Goal: Task Accomplishment & Management: Manage account settings

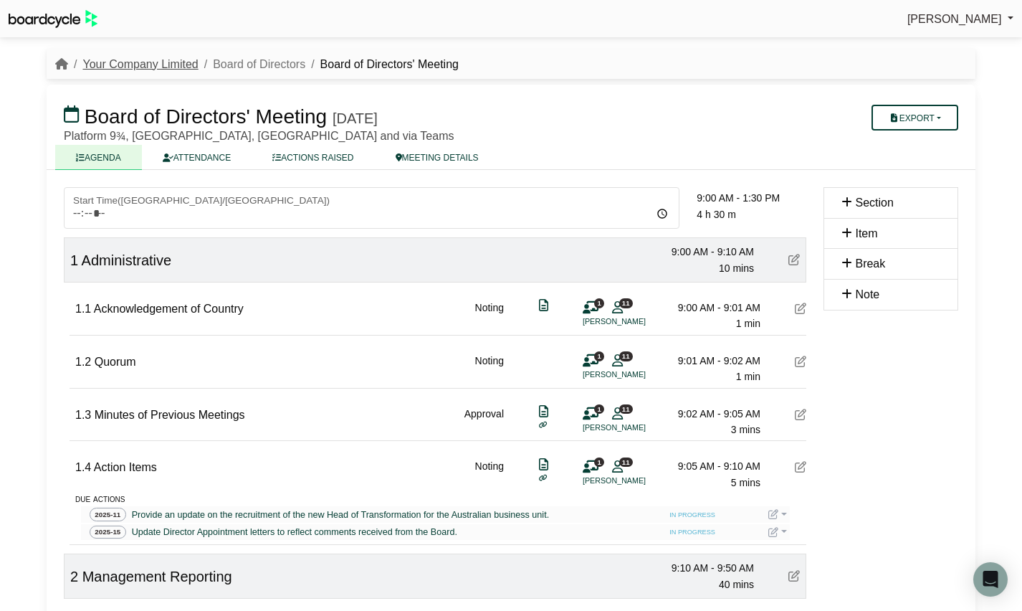
click at [132, 65] on link "Your Company Limited" at bounding box center [139, 64] width 115 height 12
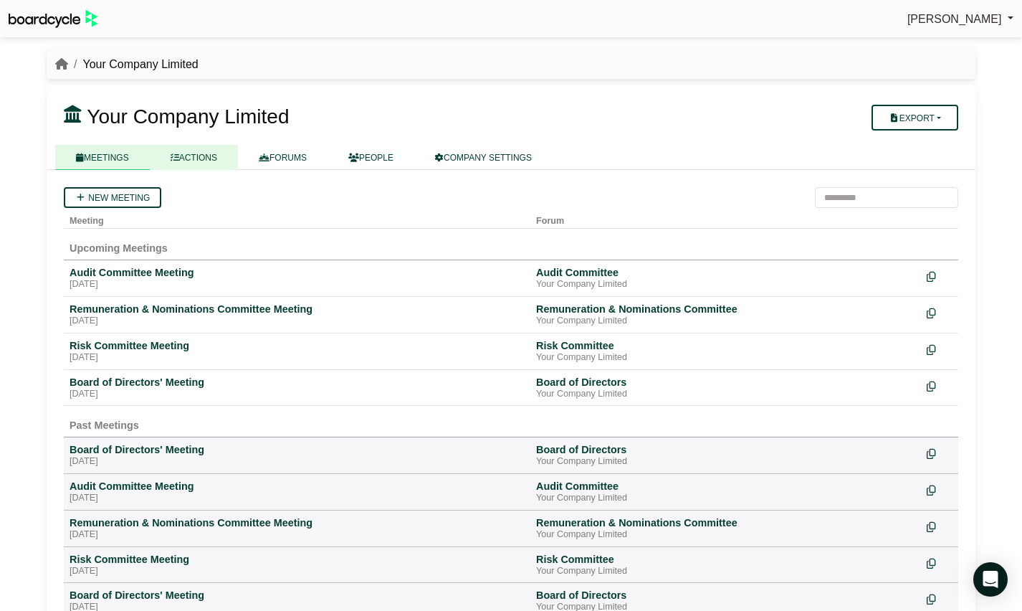
click at [202, 163] on link "ACTIONS" at bounding box center [194, 157] width 88 height 25
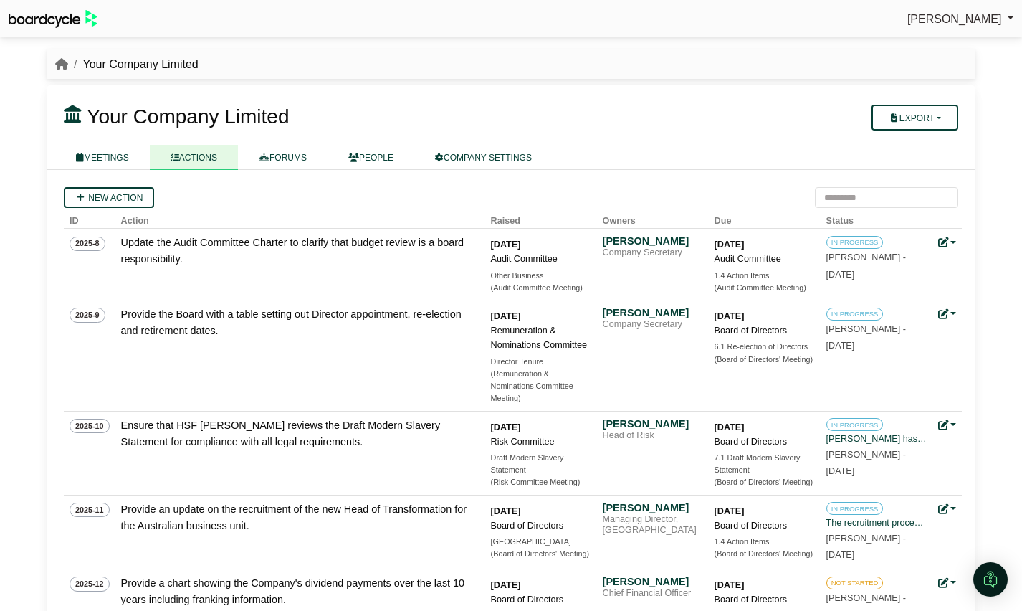
click at [183, 152] on link "ACTIONS" at bounding box center [194, 157] width 88 height 25
click at [294, 158] on link "FORUMS" at bounding box center [283, 157] width 90 height 25
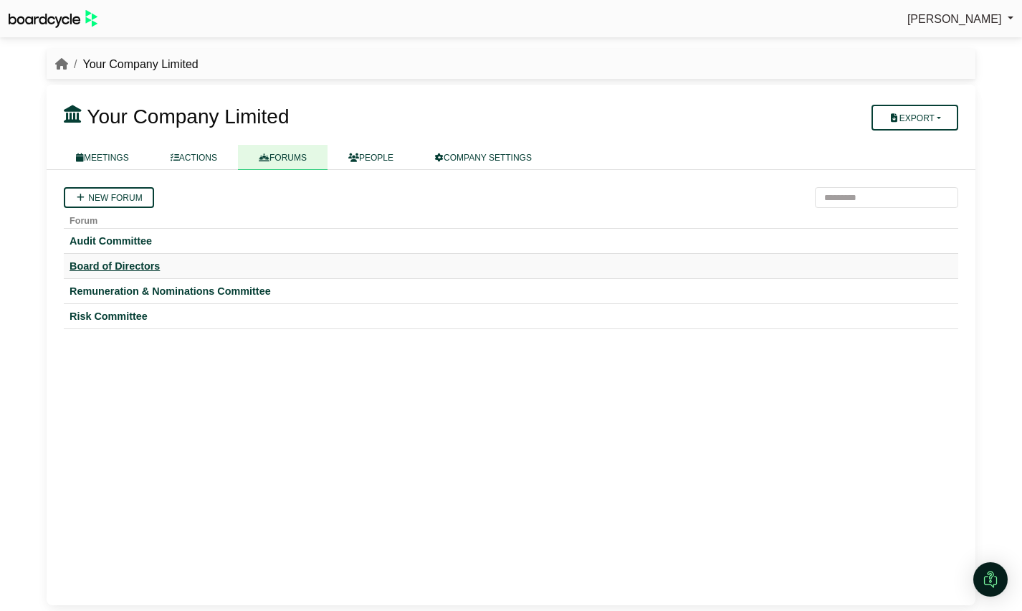
click at [156, 270] on div "Board of Directors" at bounding box center [511, 266] width 883 height 13
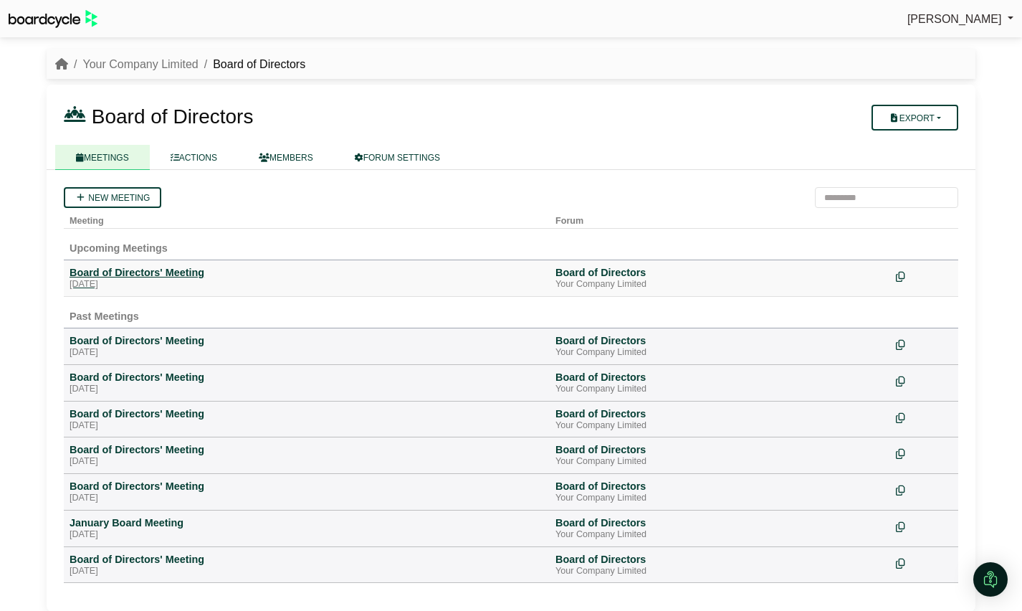
click at [181, 281] on div "[DATE]" at bounding box center [307, 284] width 475 height 11
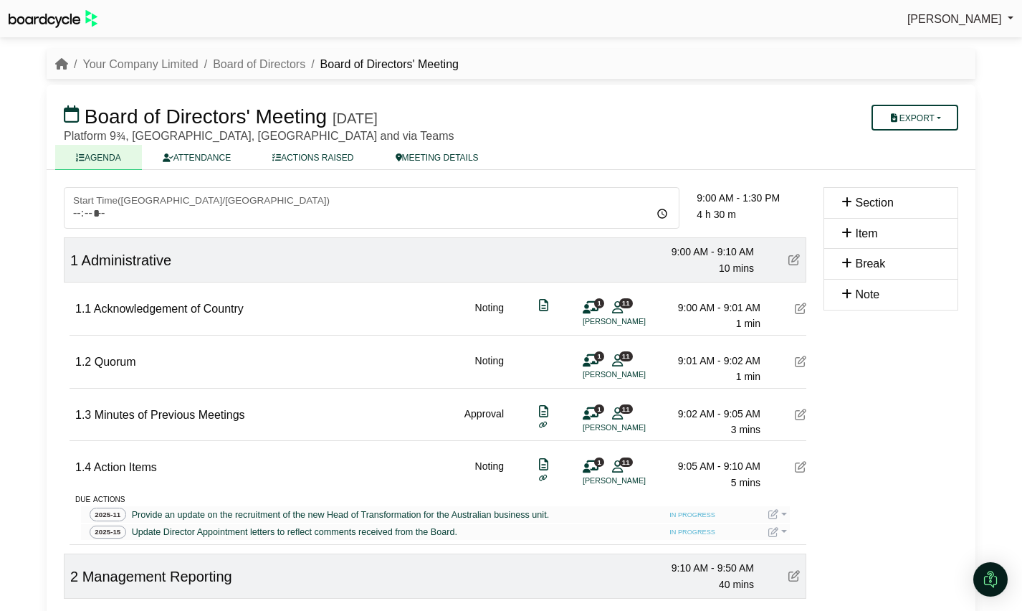
click at [249, 71] on li "Board of Directors" at bounding box center [252, 64] width 107 height 19
click at [250, 59] on link "Board of Directors" at bounding box center [259, 64] width 92 height 12
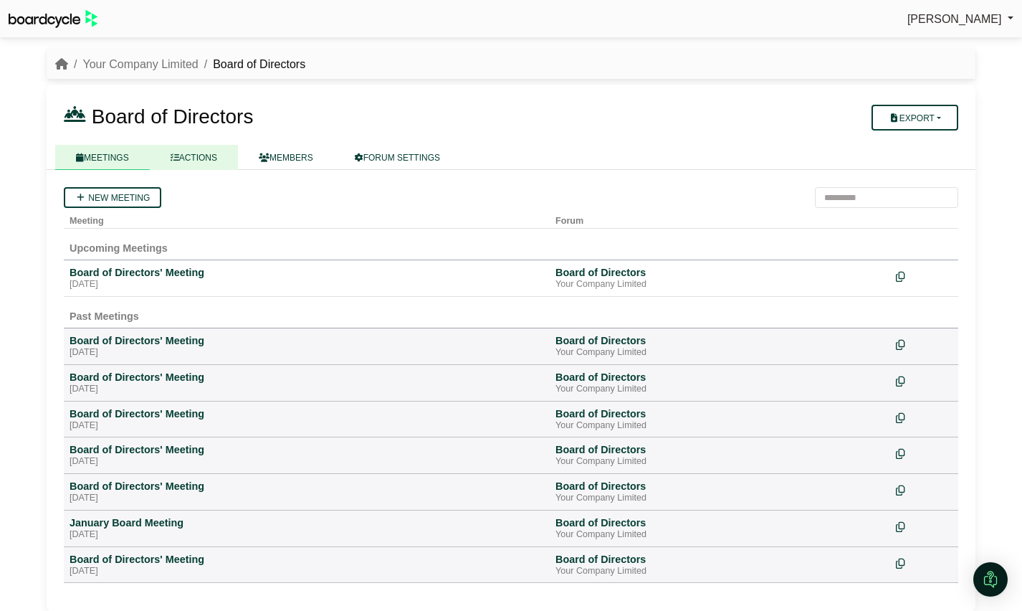
click at [197, 153] on link "ACTIONS" at bounding box center [194, 157] width 88 height 25
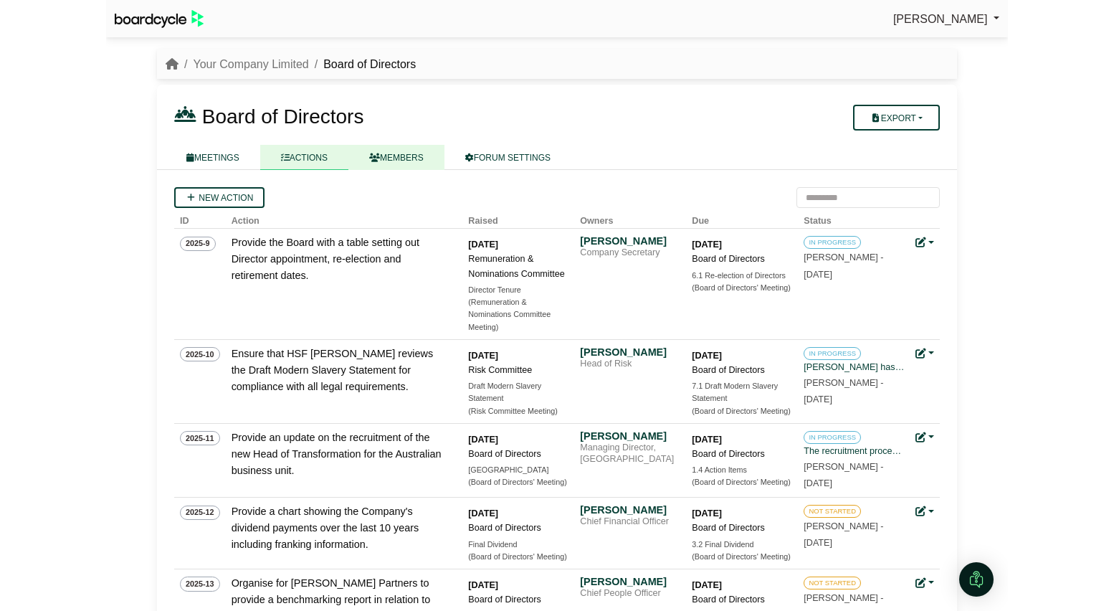
scroll to position [4, 0]
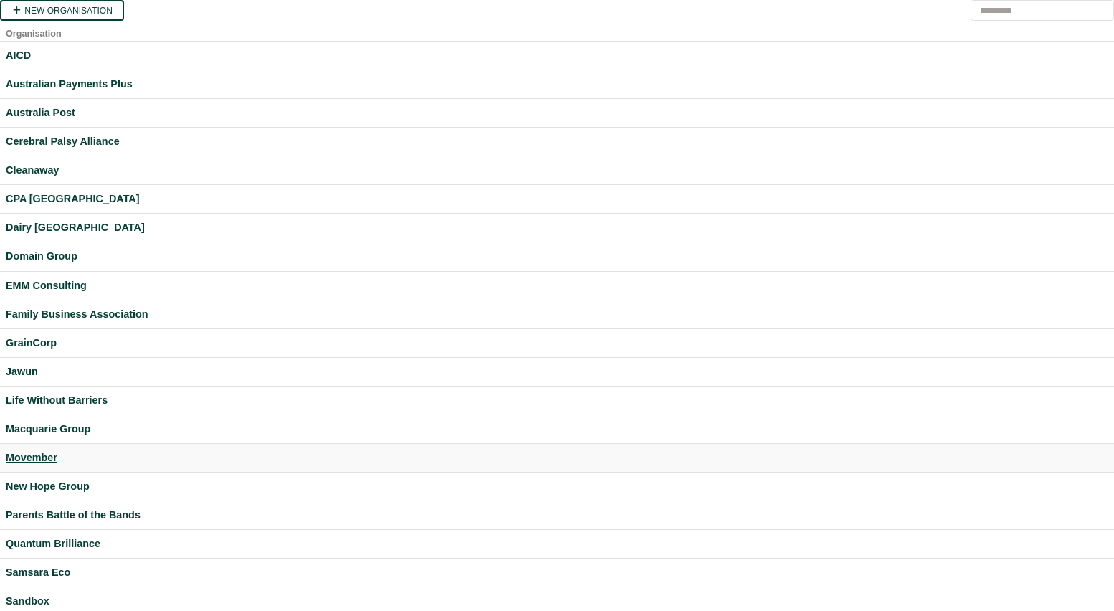
click at [37, 457] on div "Movember" at bounding box center [557, 457] width 1103 height 16
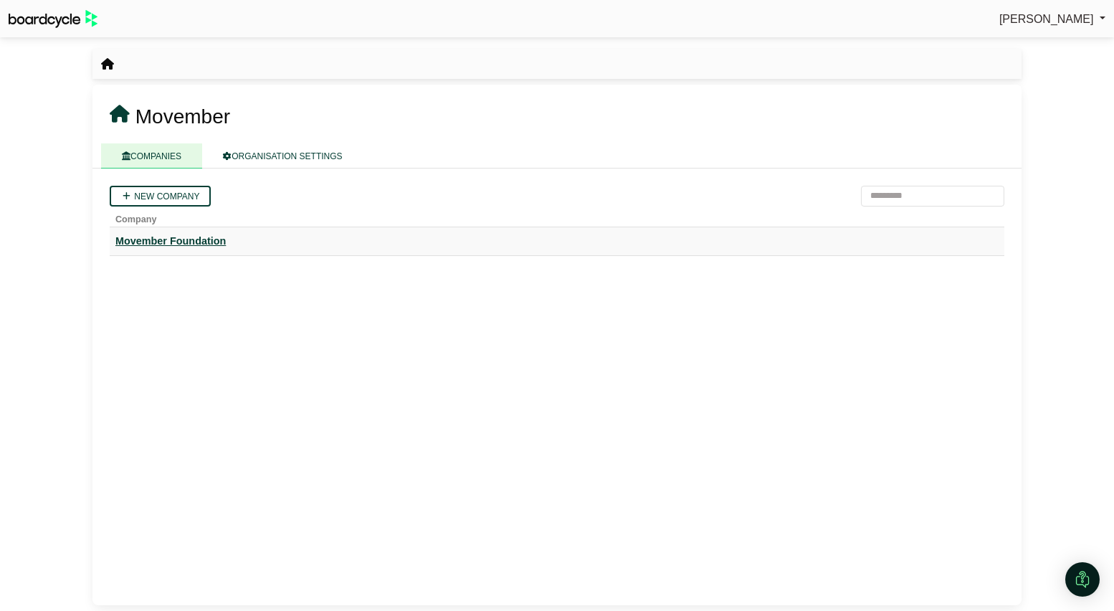
click at [206, 244] on div "Movember Foundation" at bounding box center [556, 241] width 883 height 16
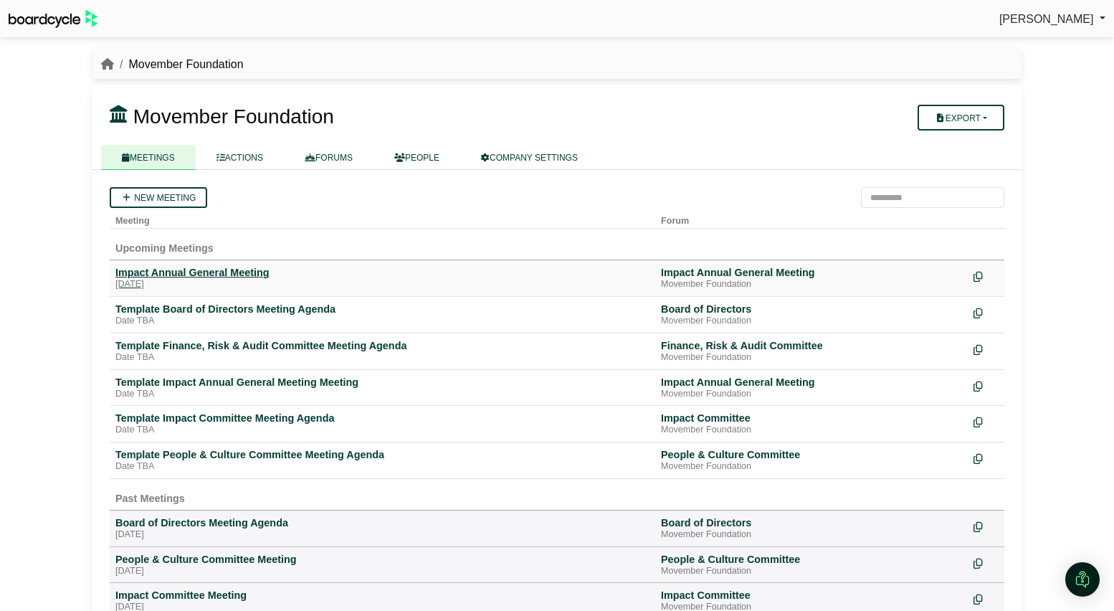
click at [171, 279] on div "Impact Annual General Meeting" at bounding box center [382, 272] width 534 height 13
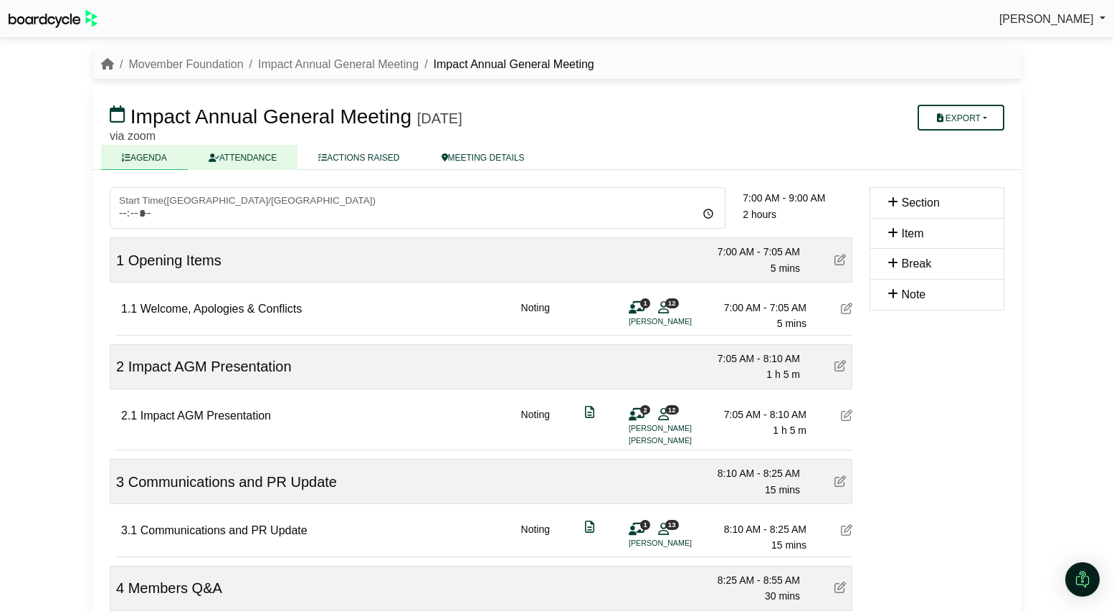
click at [251, 158] on link "ATTENDANCE" at bounding box center [243, 157] width 110 height 25
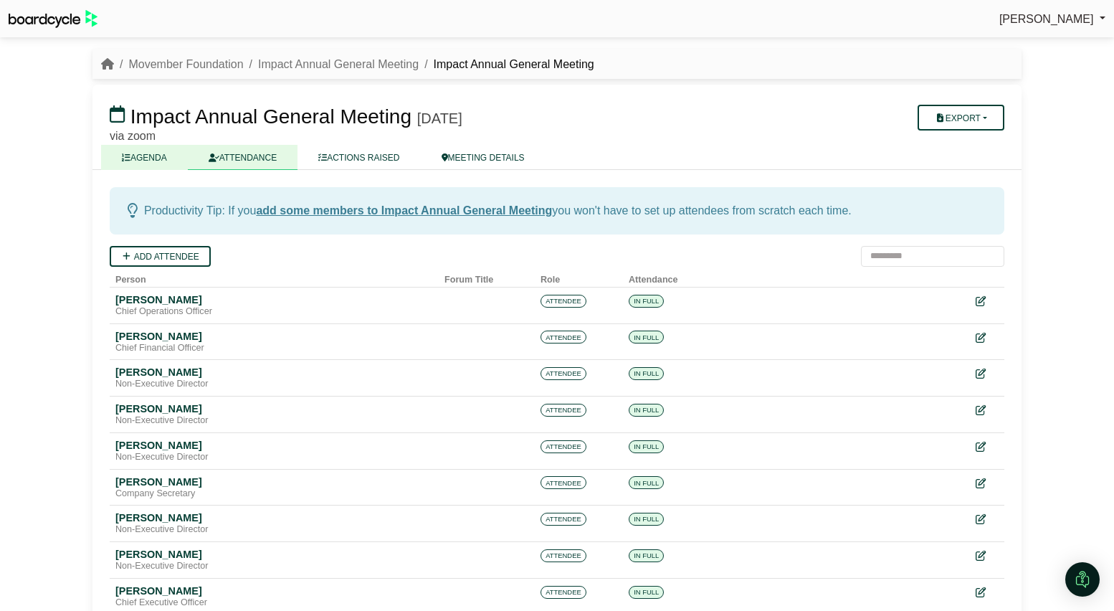
click at [154, 160] on link "AGENDA" at bounding box center [144, 157] width 87 height 25
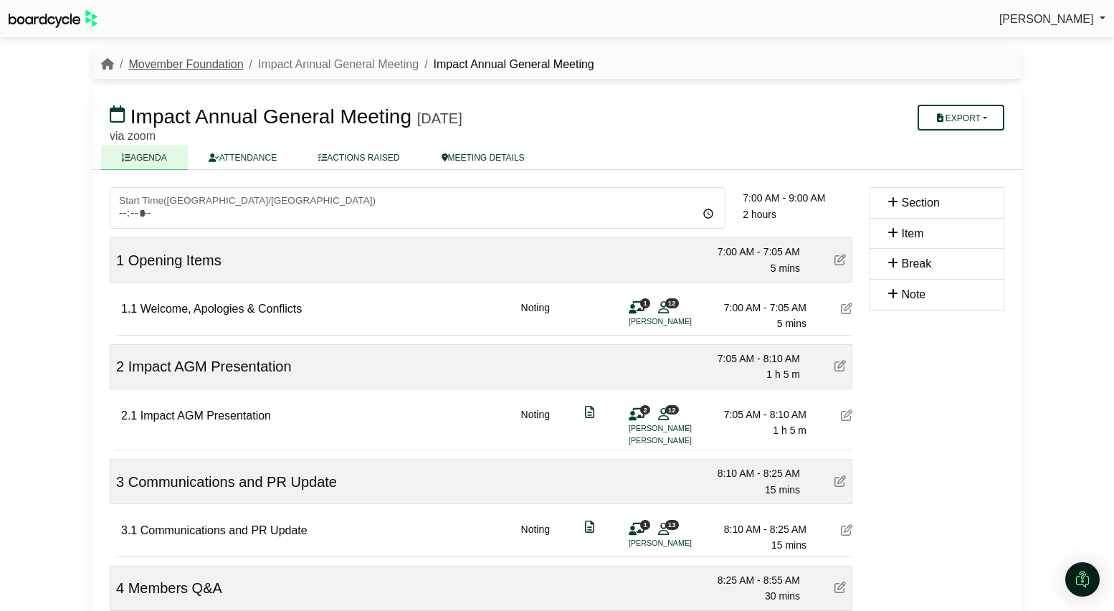
click at [191, 61] on link "Movember Foundation" at bounding box center [185, 64] width 115 height 12
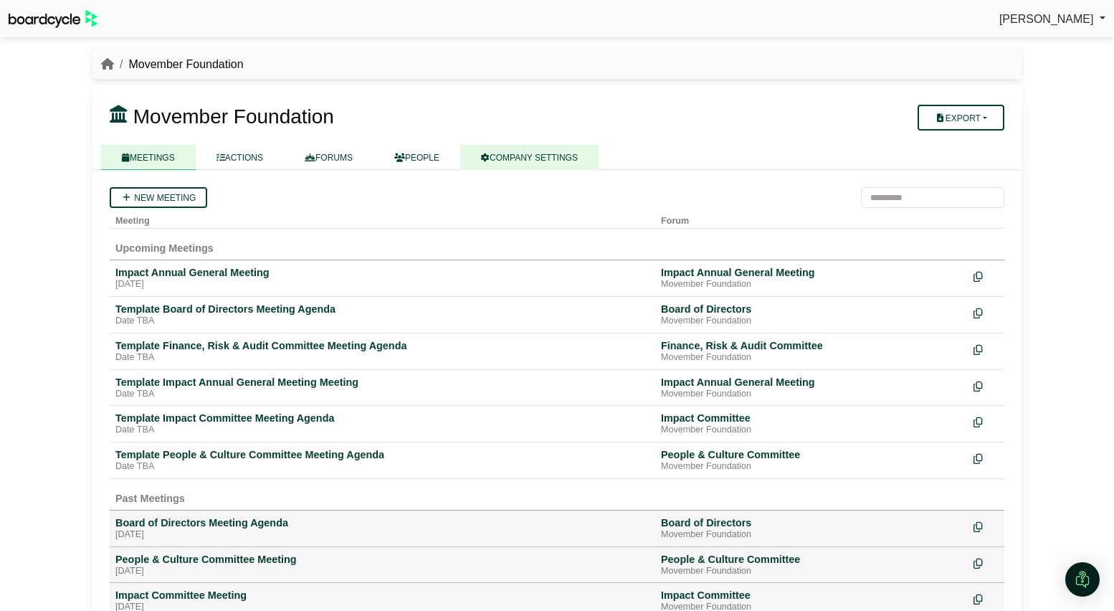
click at [553, 155] on link "COMPANY SETTINGS" at bounding box center [529, 157] width 138 height 25
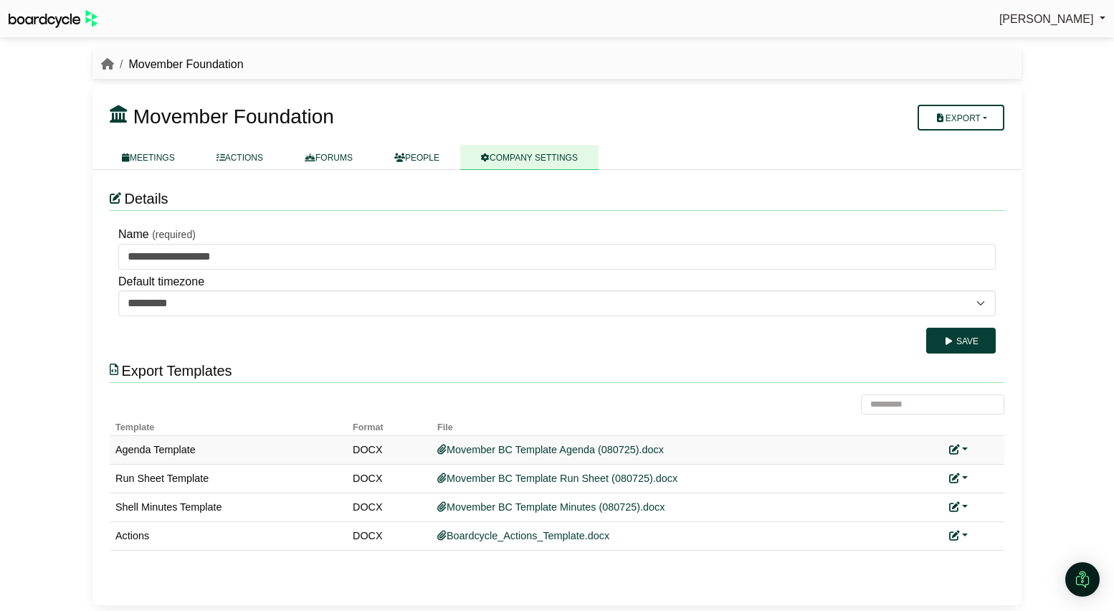
click at [961, 449] on link at bounding box center [958, 449] width 19 height 11
click at [977, 475] on link "Replace custom template" at bounding box center [1022, 470] width 146 height 27
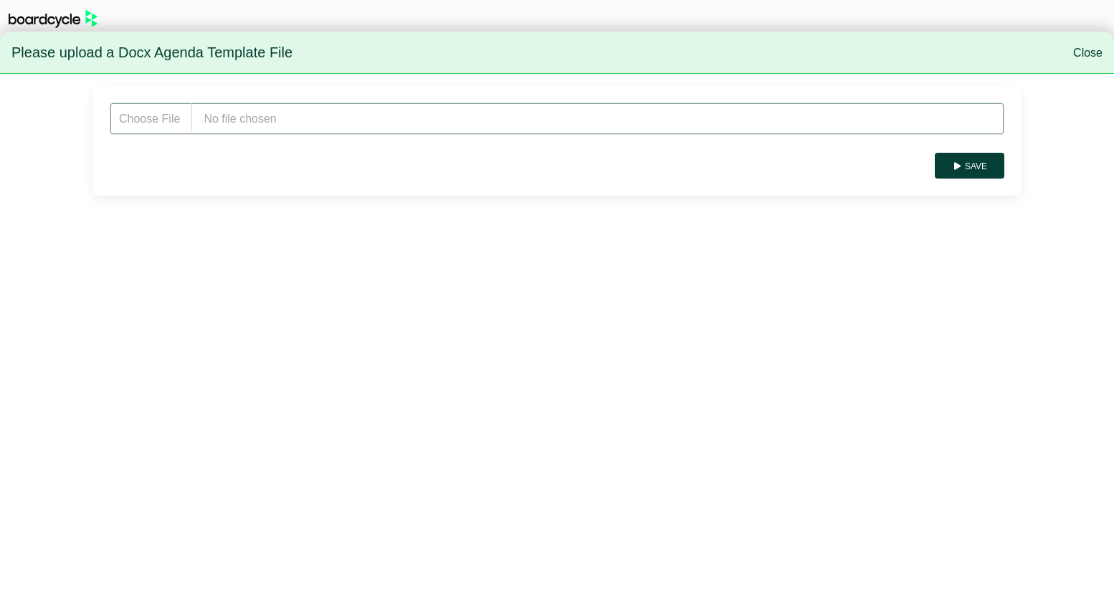
click at [228, 118] on input "file" at bounding box center [557, 119] width 895 height 32
type input "**********"
click at [975, 163] on button "Save" at bounding box center [970, 166] width 70 height 26
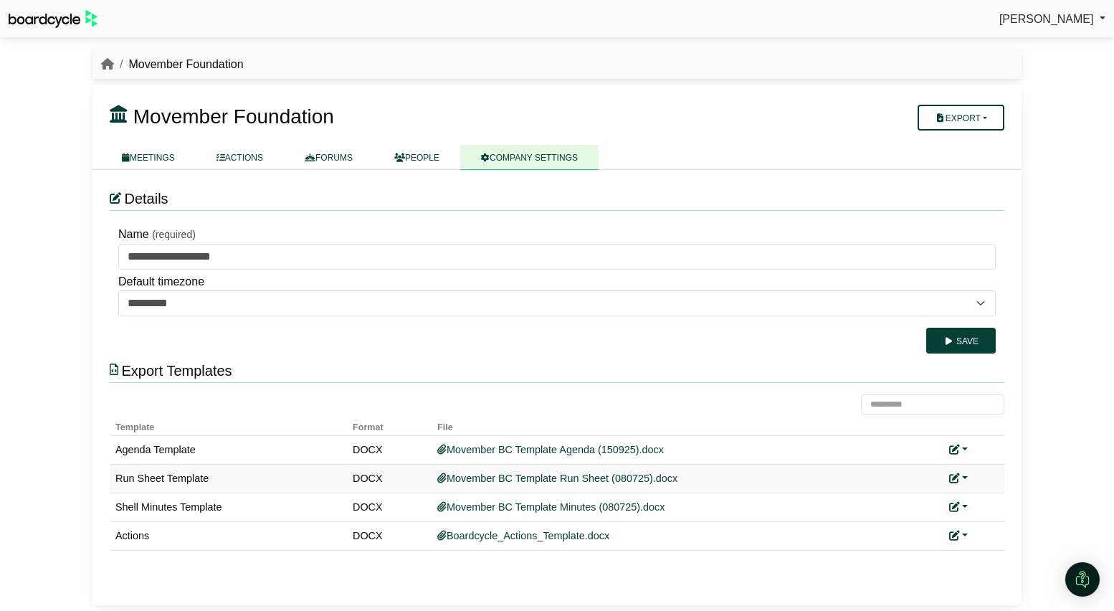
click at [964, 478] on link at bounding box center [958, 477] width 19 height 11
click at [979, 492] on link "Replace custom template" at bounding box center [1022, 498] width 146 height 27
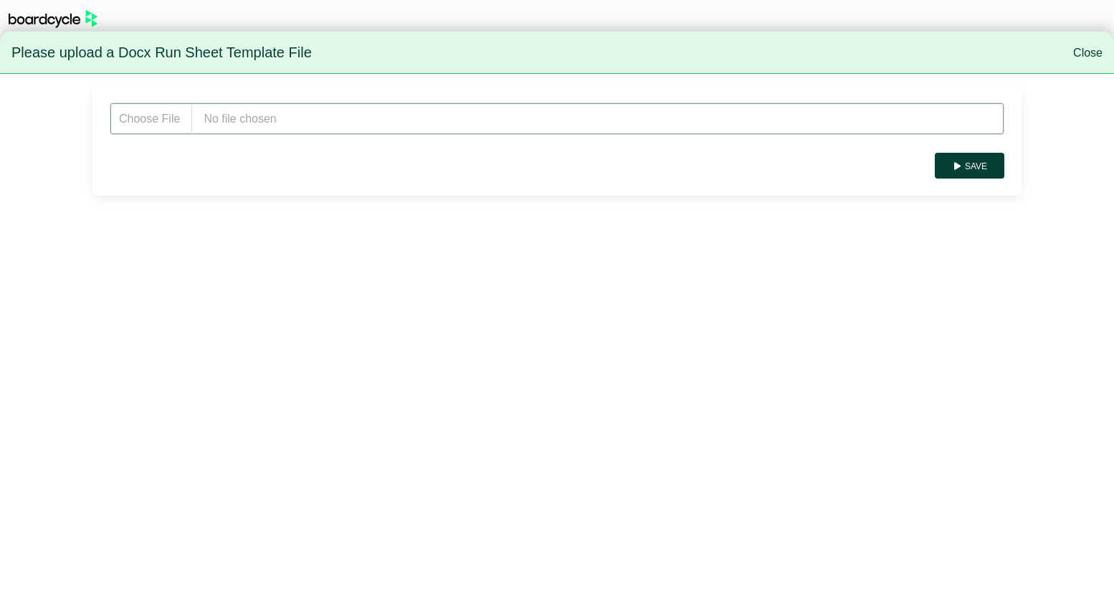
click at [247, 122] on input "file" at bounding box center [557, 119] width 895 height 32
type input "**********"
click at [968, 160] on button "Save" at bounding box center [970, 166] width 70 height 26
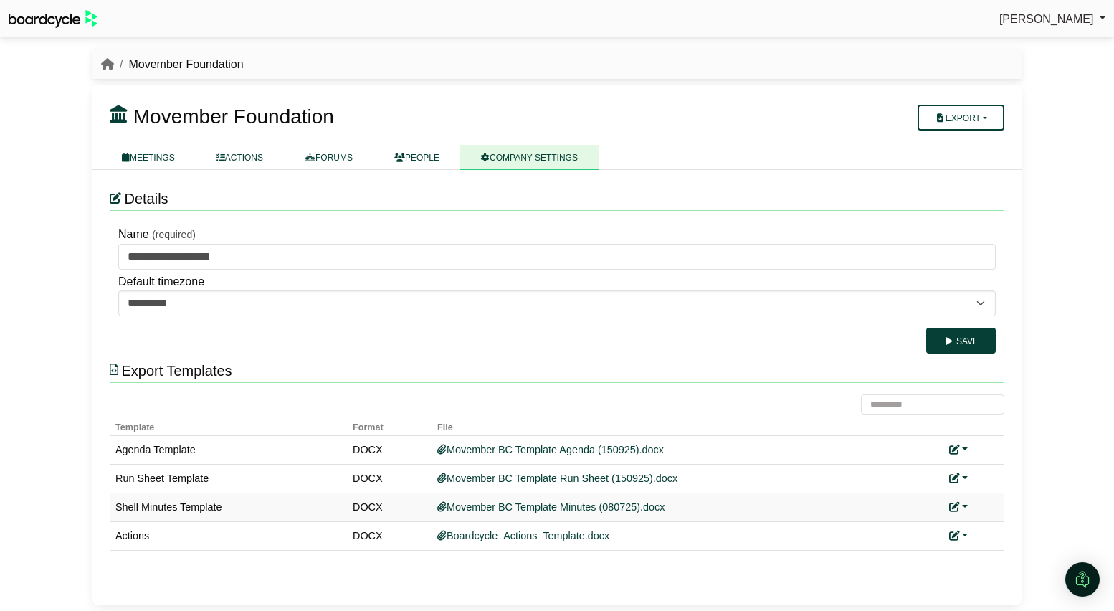
click at [966, 508] on link at bounding box center [958, 506] width 19 height 11
click at [986, 526] on link "Replace custom template" at bounding box center [1022, 527] width 146 height 27
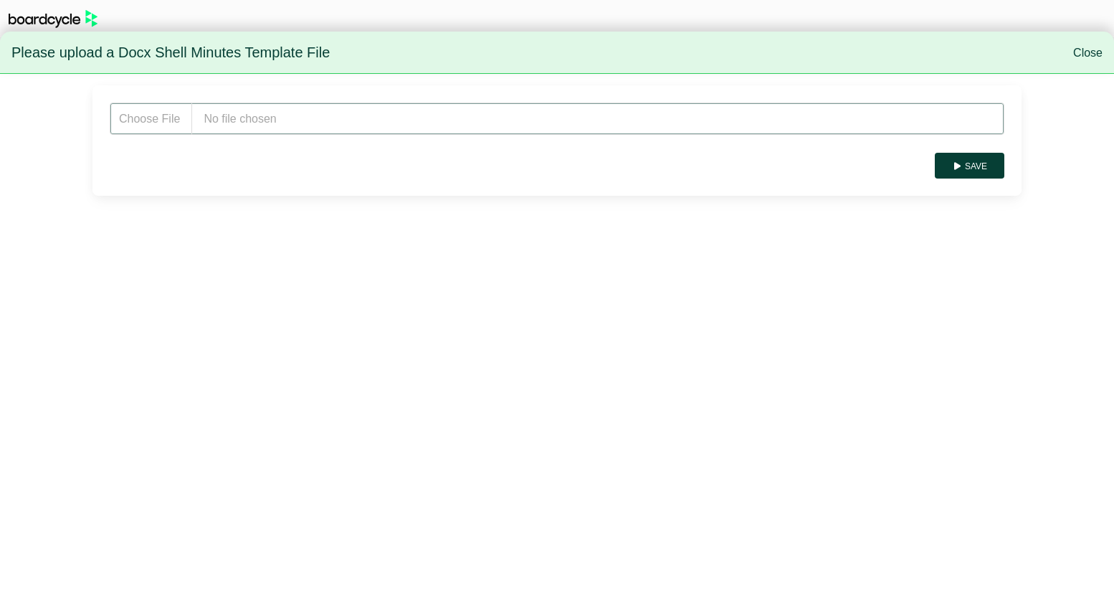
click at [290, 120] on input "file" at bounding box center [557, 119] width 895 height 32
type input "**********"
click at [973, 171] on button "Save" at bounding box center [970, 166] width 70 height 26
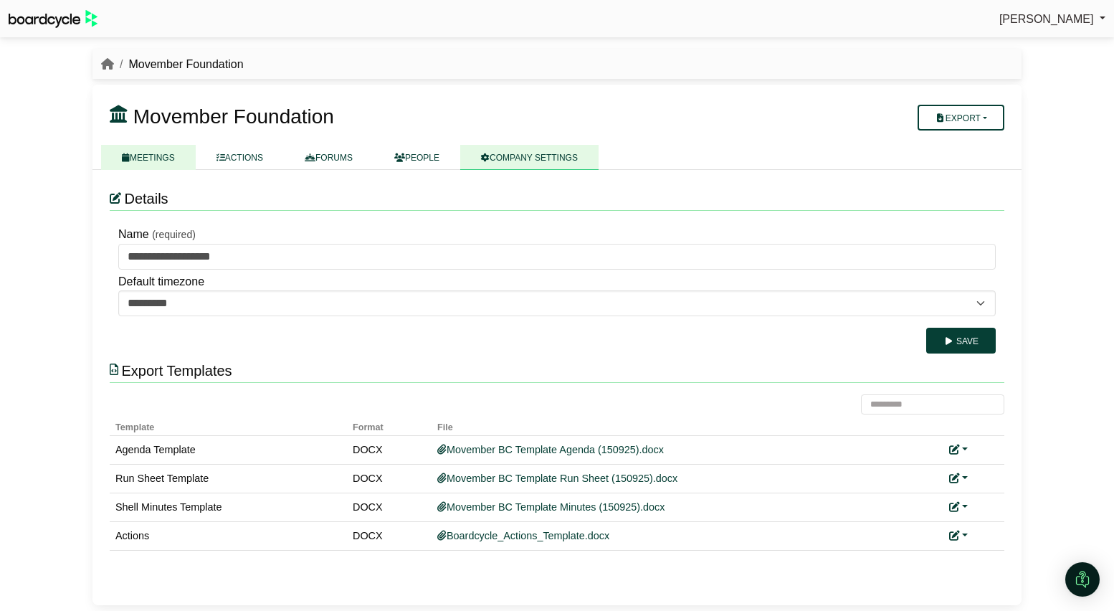
click at [162, 161] on link "MEETINGS" at bounding box center [148, 157] width 95 height 25
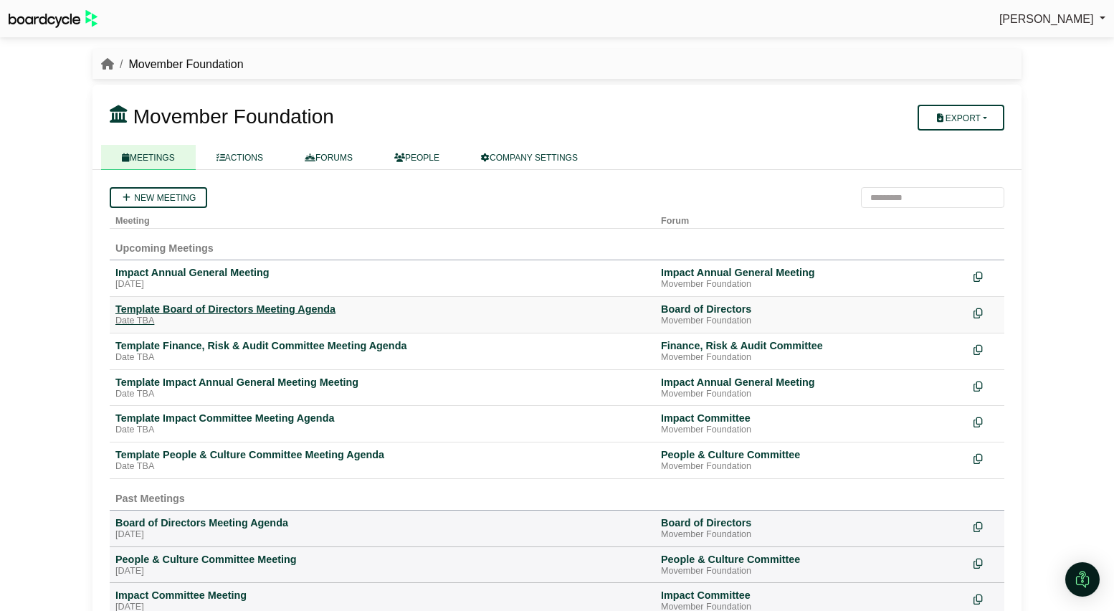
click at [249, 312] on div "Template Board of Directors Meeting Agenda" at bounding box center [382, 309] width 534 height 13
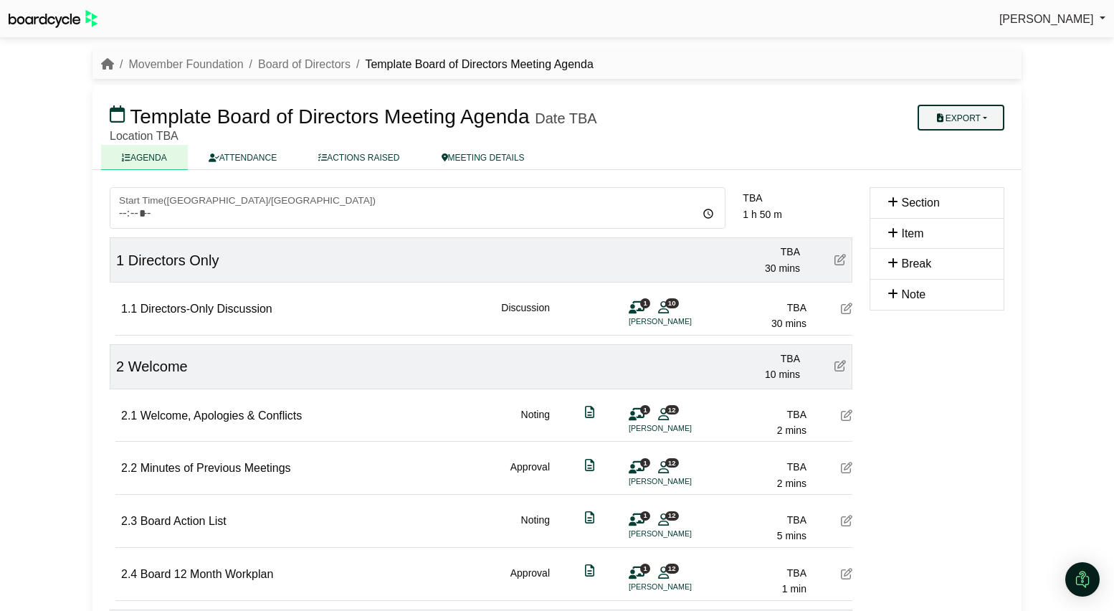
click at [981, 118] on button "Export" at bounding box center [961, 118] width 87 height 26
click at [977, 136] on link "Agenda" at bounding box center [975, 143] width 125 height 22
click at [967, 128] on button "Export" at bounding box center [961, 118] width 87 height 26
click at [966, 156] on link "Run Sheet" at bounding box center [975, 164] width 125 height 22
click at [986, 123] on button "Export" at bounding box center [961, 118] width 87 height 26
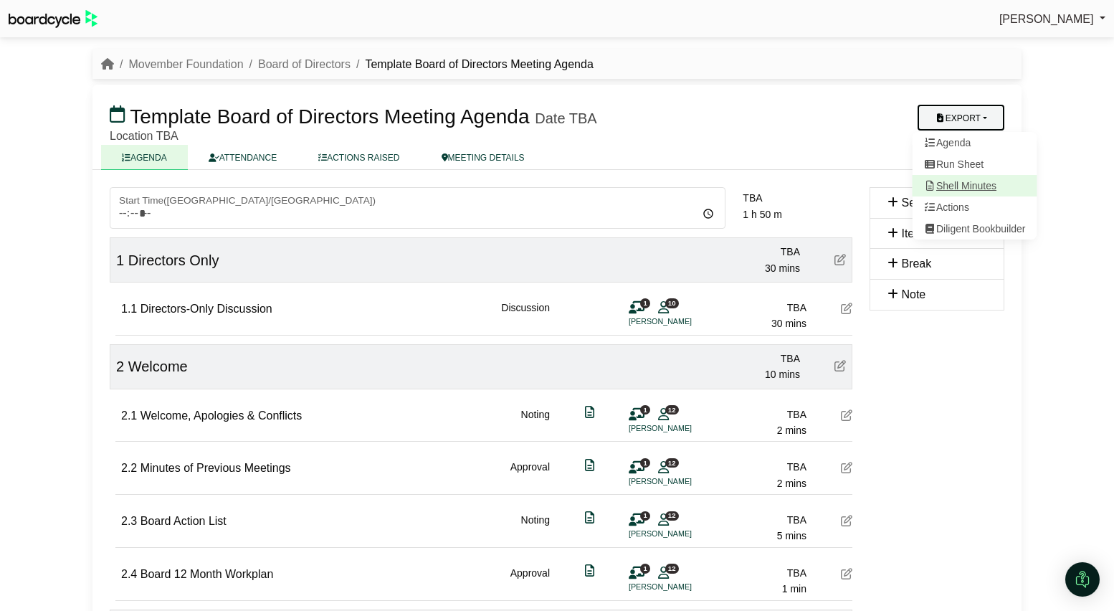
click at [982, 189] on link "Shell Minutes" at bounding box center [975, 186] width 125 height 22
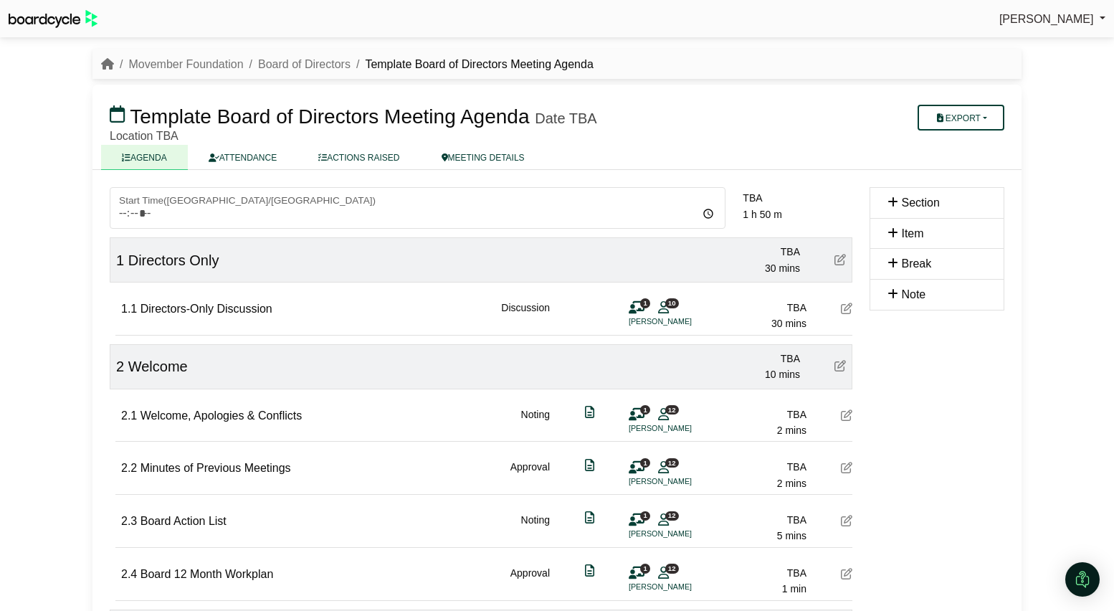
click at [49, 220] on div "Richard Conway Sign Out Movember Foundation Board of Directors Template Board o…" at bounding box center [557, 305] width 1114 height 611
click at [202, 65] on link "Movember Foundation" at bounding box center [185, 64] width 115 height 12
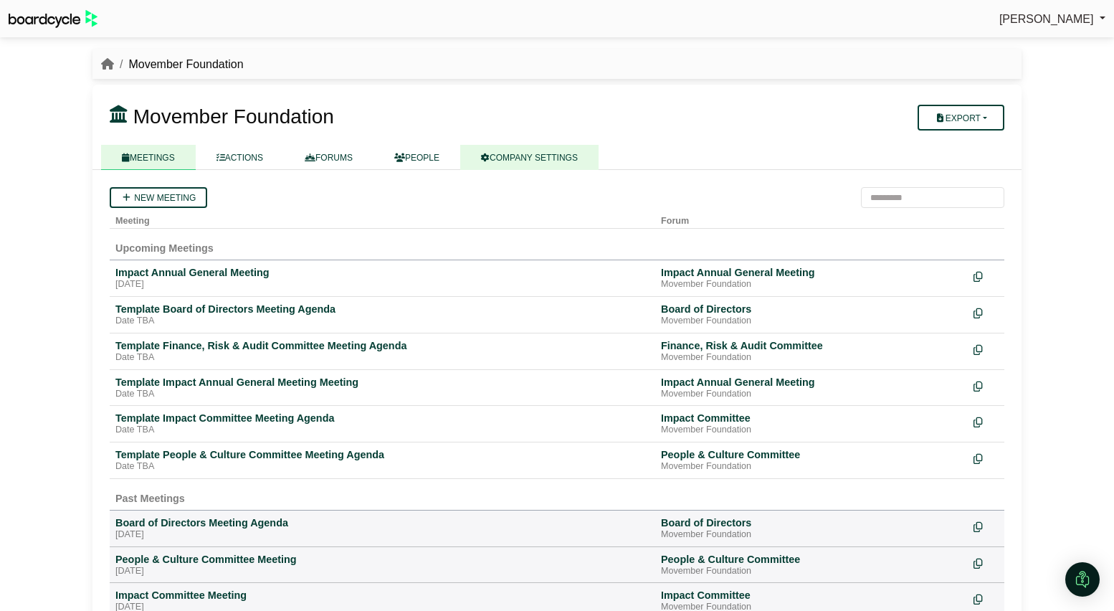
click at [551, 161] on link "COMPANY SETTINGS" at bounding box center [529, 157] width 138 height 25
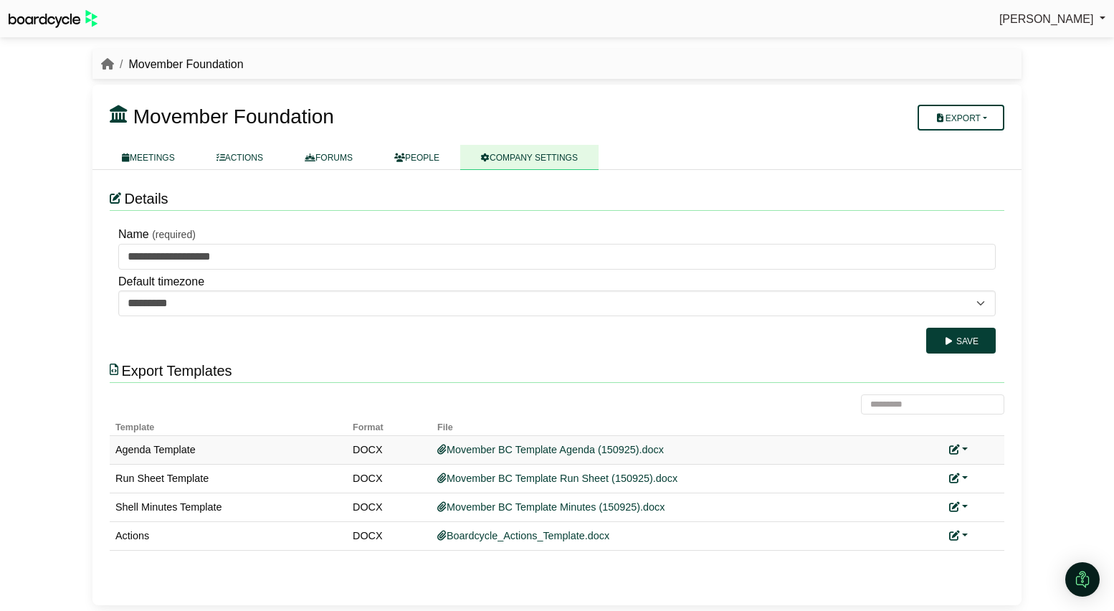
click at [964, 450] on link at bounding box center [958, 449] width 19 height 11
click at [974, 467] on link "Replace custom template" at bounding box center [1022, 470] width 146 height 27
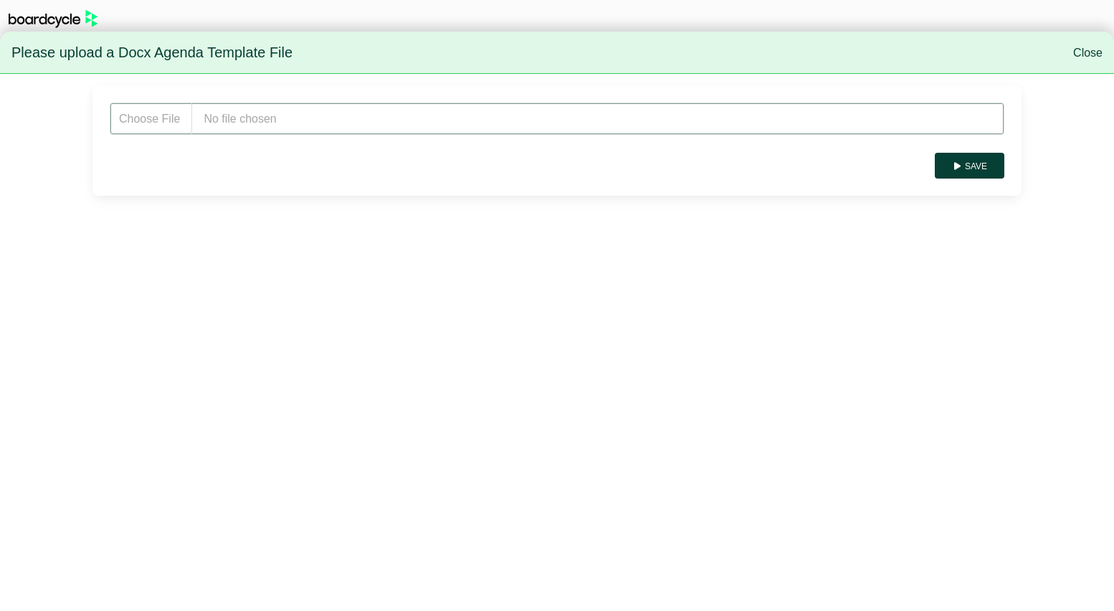
click at [317, 119] on input "file" at bounding box center [557, 119] width 895 height 32
click at [685, 129] on input "file" at bounding box center [557, 119] width 895 height 32
type input "**********"
click at [981, 163] on button "Save" at bounding box center [970, 166] width 70 height 26
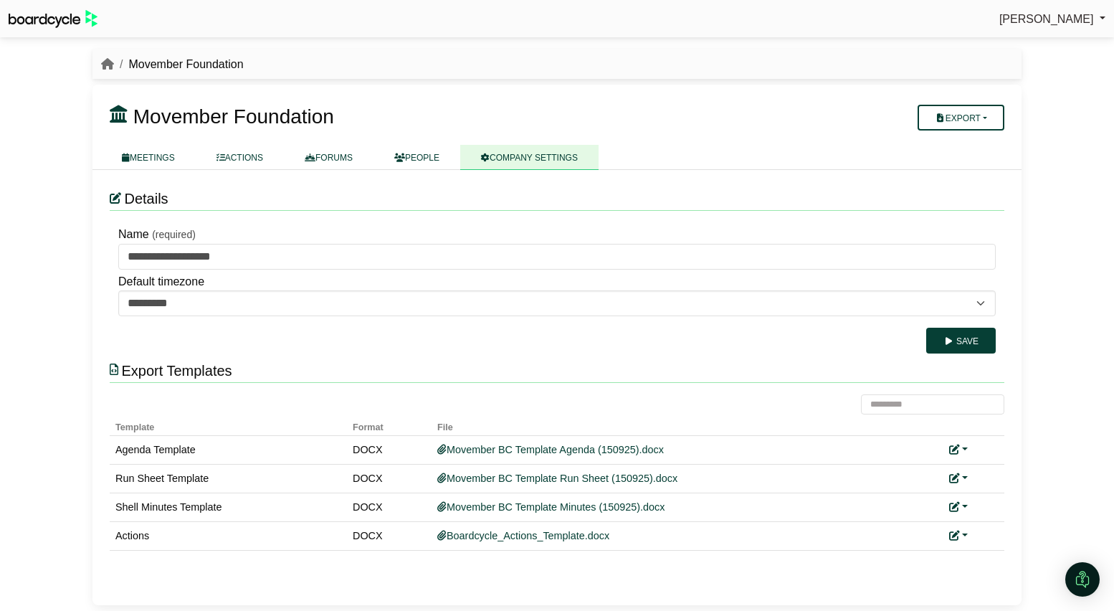
click at [62, 300] on div "[PERSON_NAME] Sign Out Movember Foundation Movember Foundation" at bounding box center [557, 305] width 1114 height 611
click at [154, 160] on link "MEETINGS" at bounding box center [148, 157] width 95 height 25
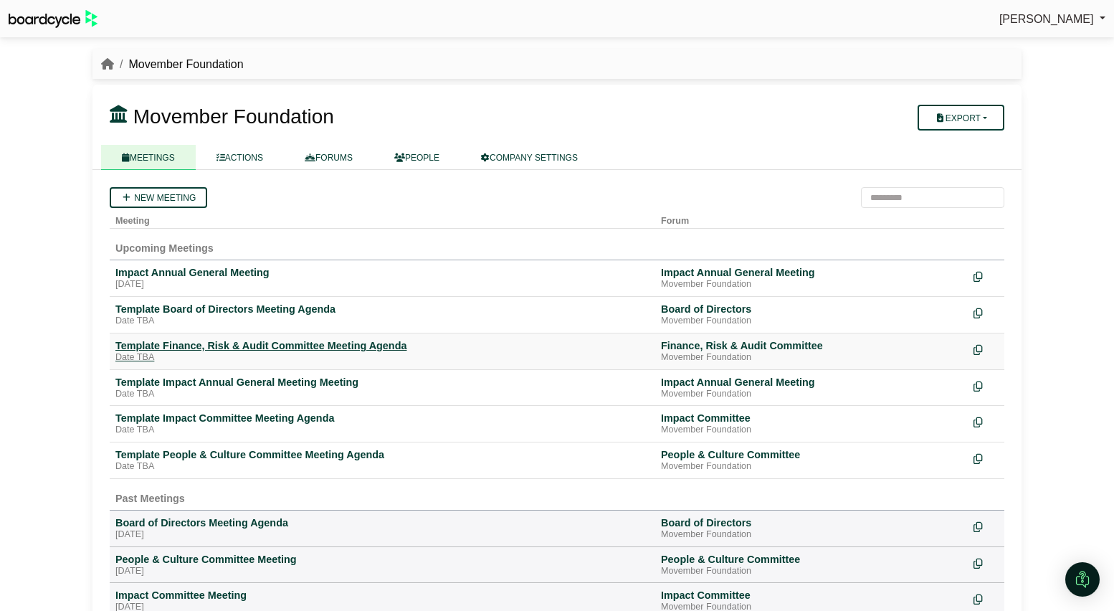
scroll to position [80, 0]
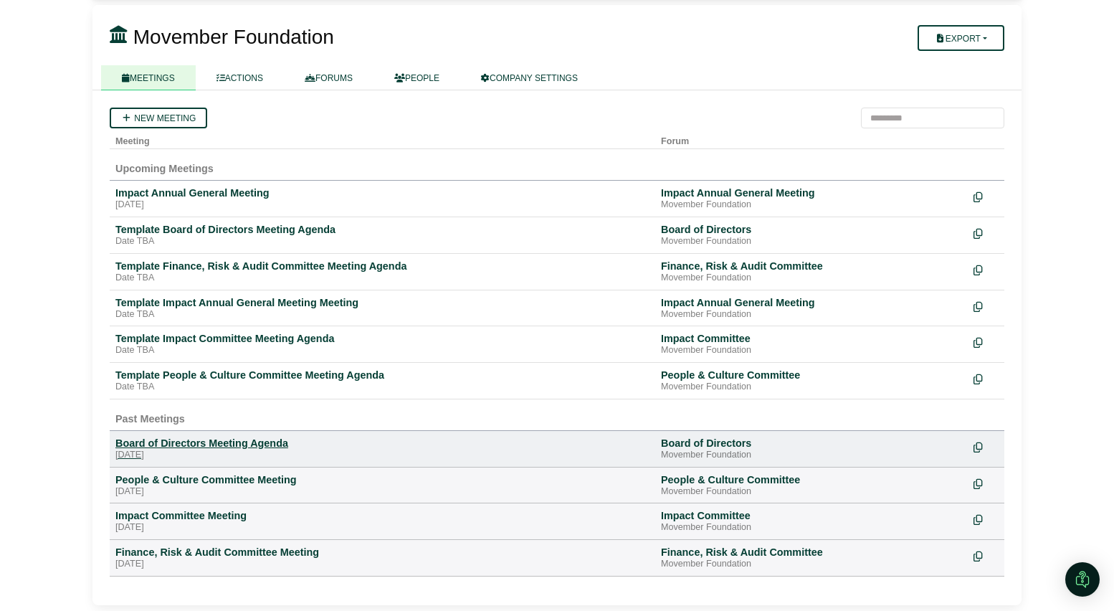
click at [227, 442] on div "Board of Directors Meeting Agenda" at bounding box center [382, 443] width 534 height 13
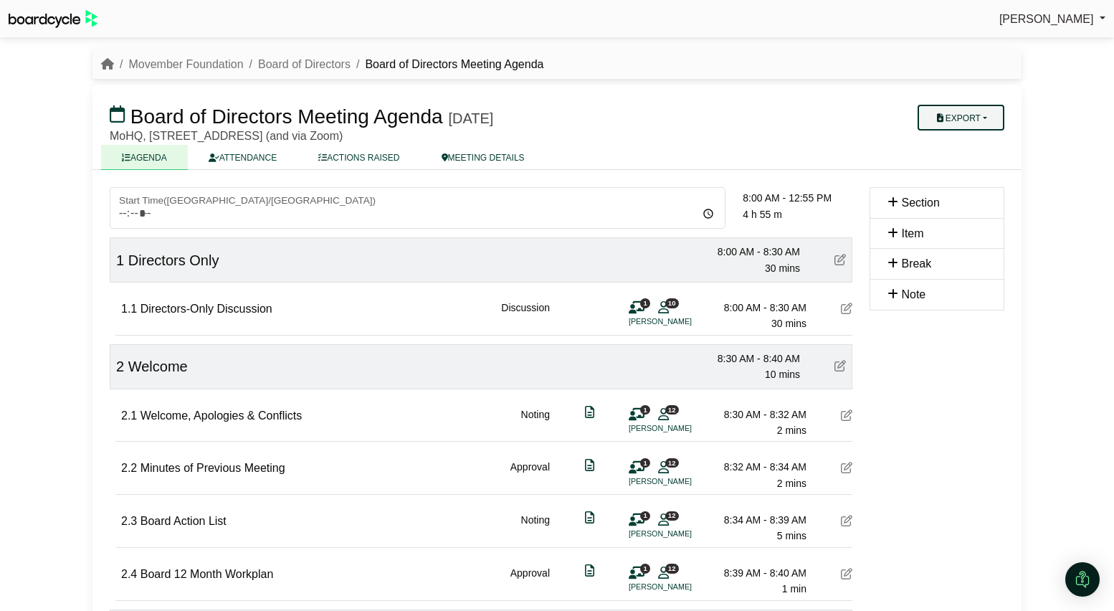
click at [992, 113] on button "Export" at bounding box center [961, 118] width 87 height 26
click at [978, 137] on link "Agenda" at bounding box center [975, 143] width 125 height 22
click at [110, 62] on icon "breadcrumb" at bounding box center [107, 63] width 13 height 11
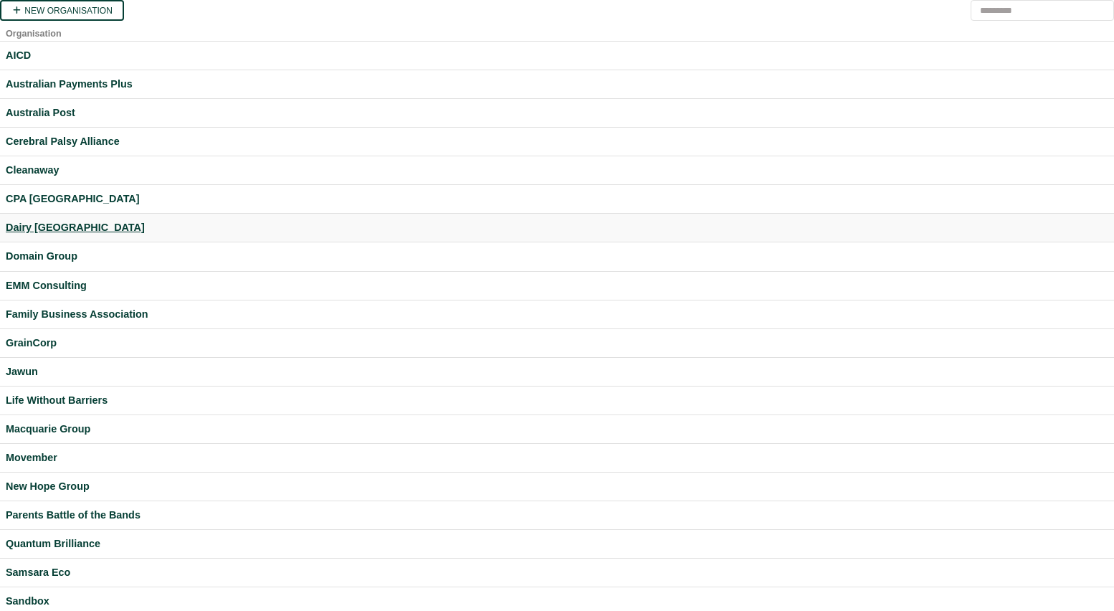
click at [51, 224] on div "Dairy [GEOGRAPHIC_DATA]" at bounding box center [557, 227] width 1103 height 16
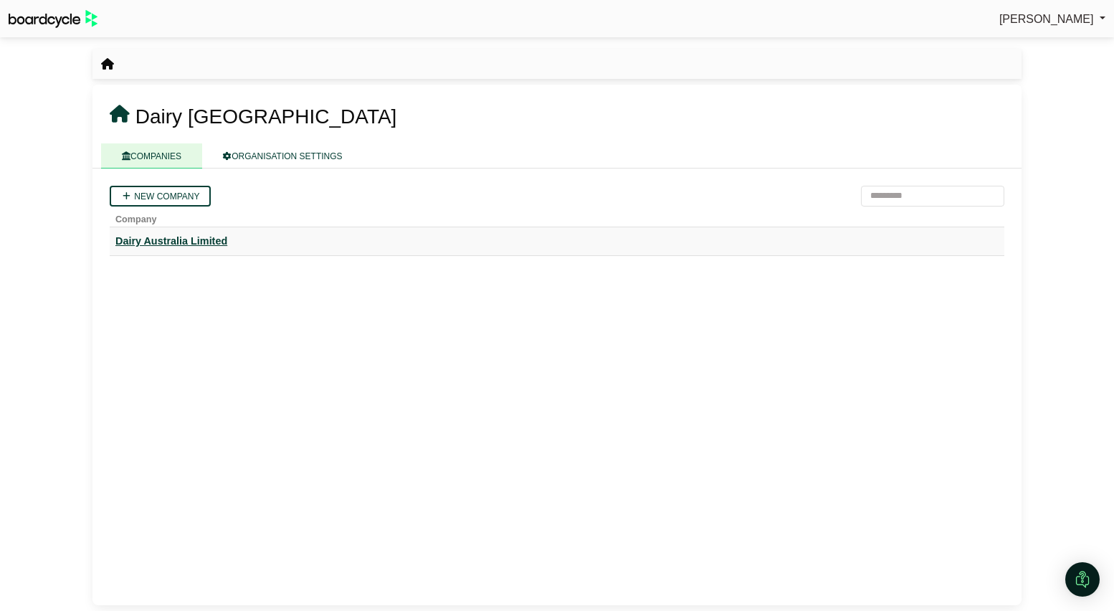
click at [191, 237] on div "Dairy Australia Limited" at bounding box center [556, 241] width 883 height 16
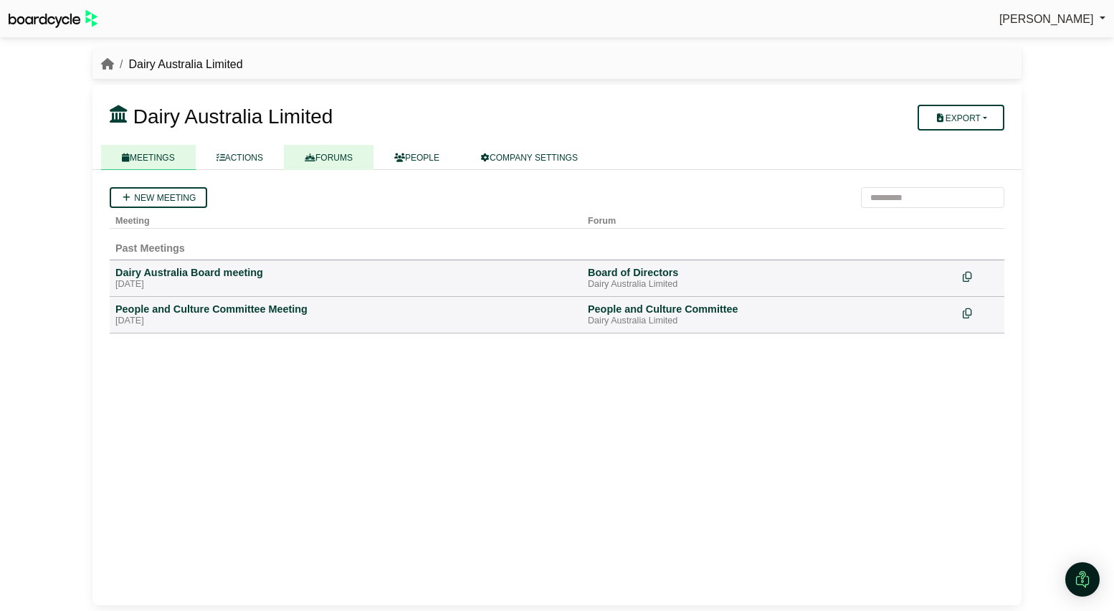
click at [341, 158] on link "FORUMS" at bounding box center [329, 157] width 90 height 25
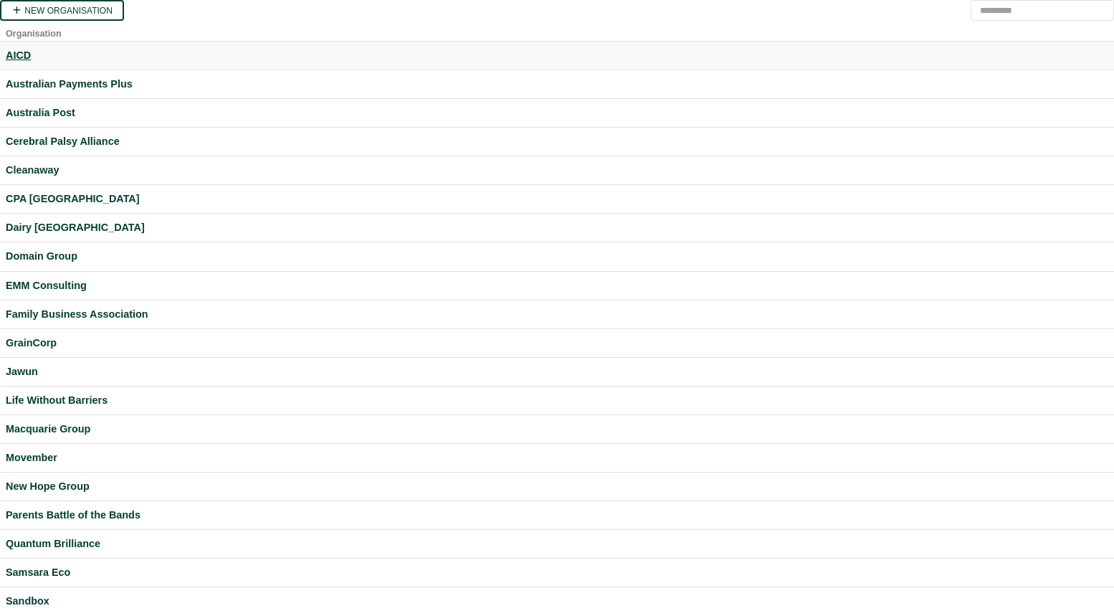
click at [22, 54] on div "AICD" at bounding box center [557, 55] width 1103 height 16
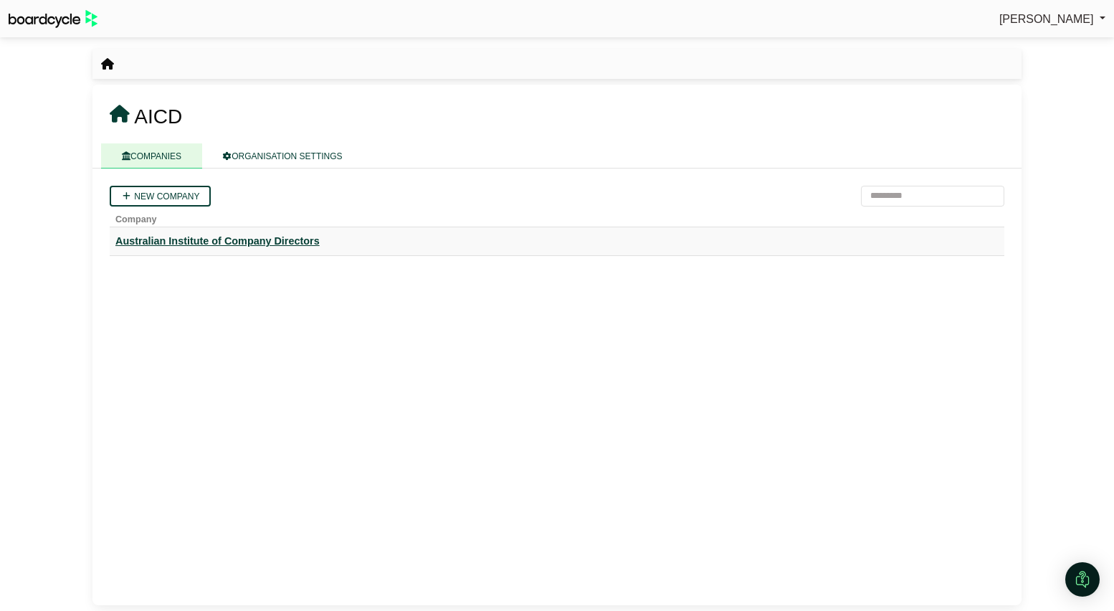
click at [183, 243] on div "Australian Institute of Company Directors" at bounding box center [556, 241] width 883 height 16
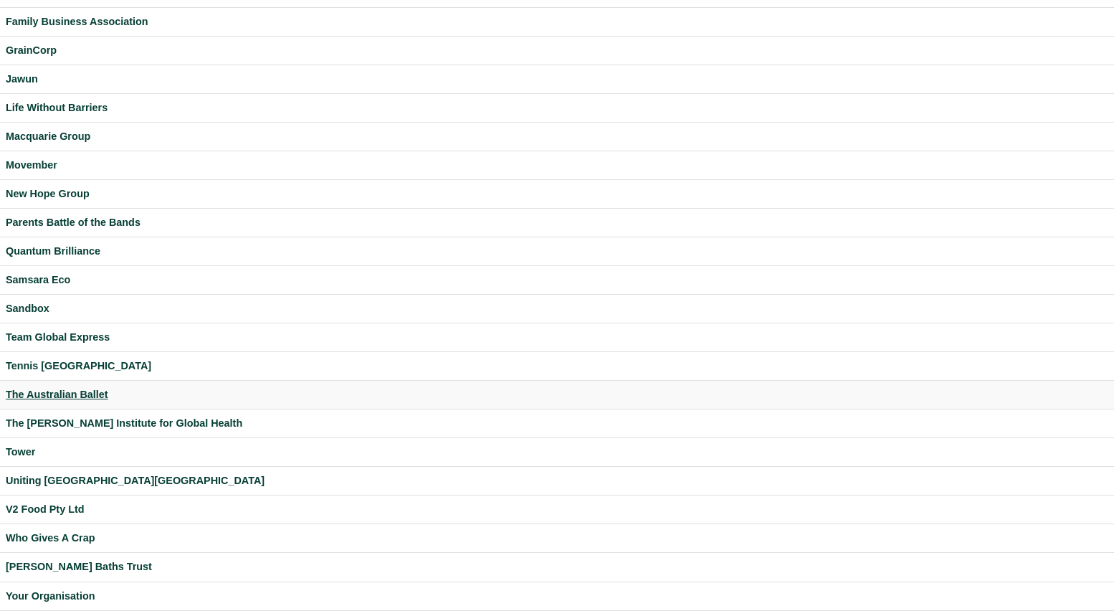
scroll to position [303, 0]
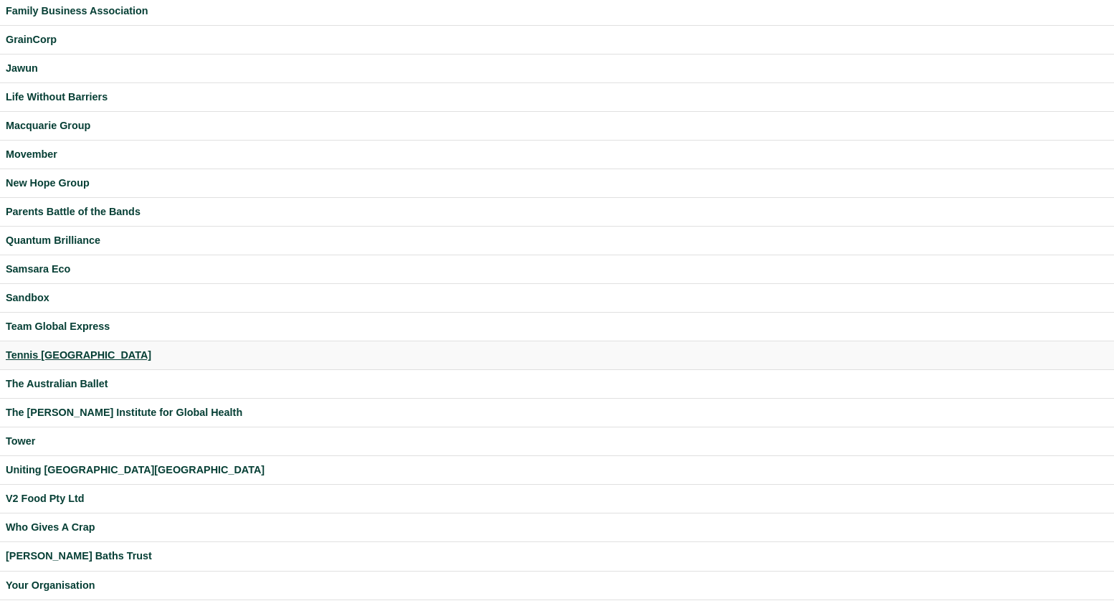
click at [44, 356] on div "Tennis [GEOGRAPHIC_DATA]" at bounding box center [557, 355] width 1103 height 16
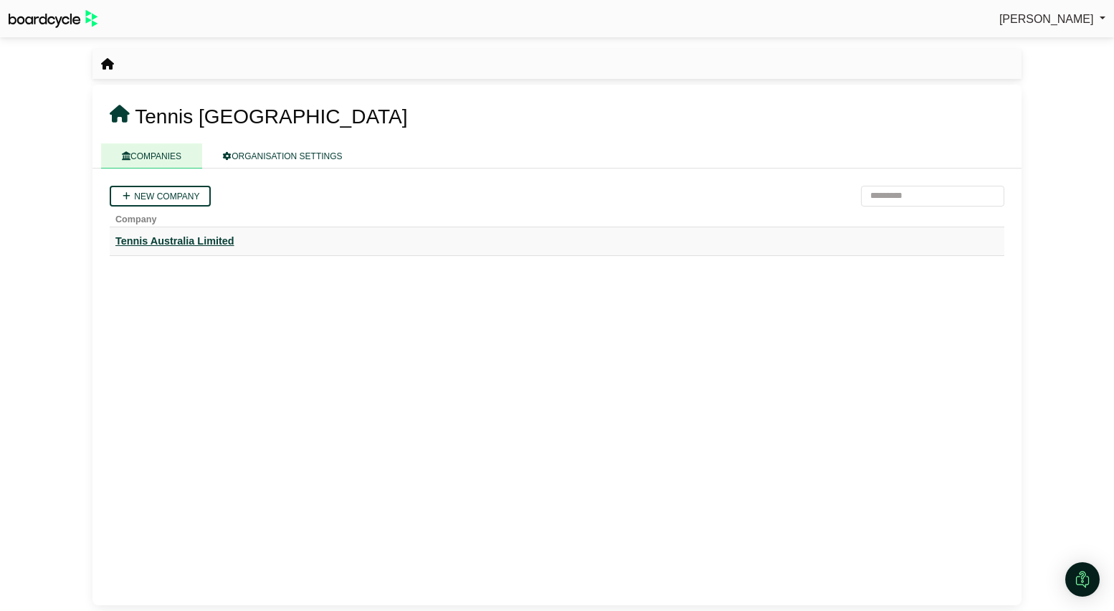
click at [198, 239] on div "Tennis Australia Limited" at bounding box center [556, 241] width 883 height 16
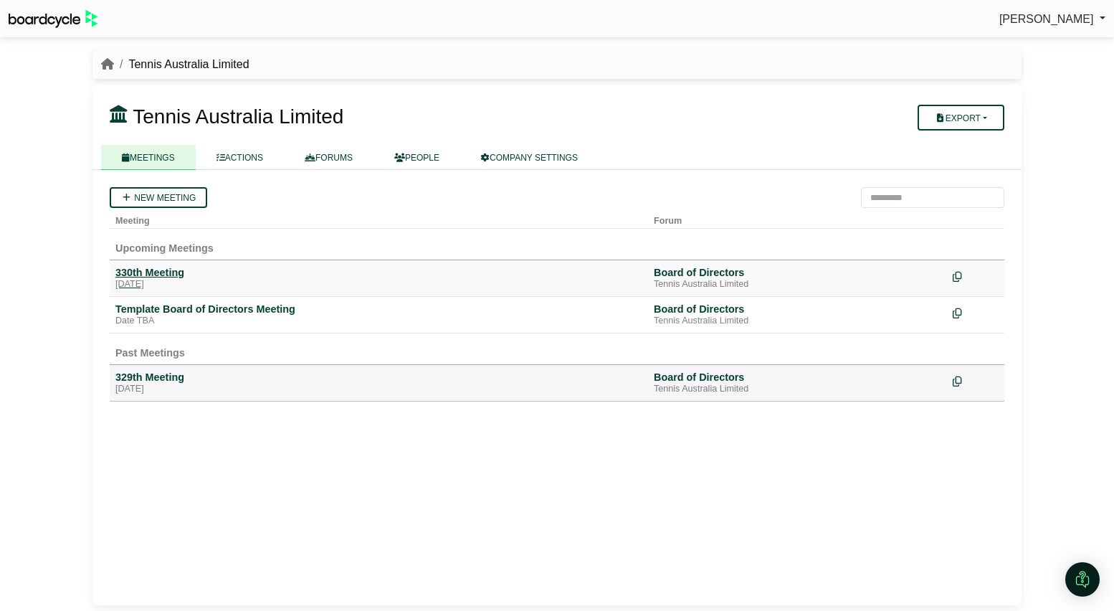
click at [163, 278] on div "330th Meeting" at bounding box center [378, 272] width 527 height 13
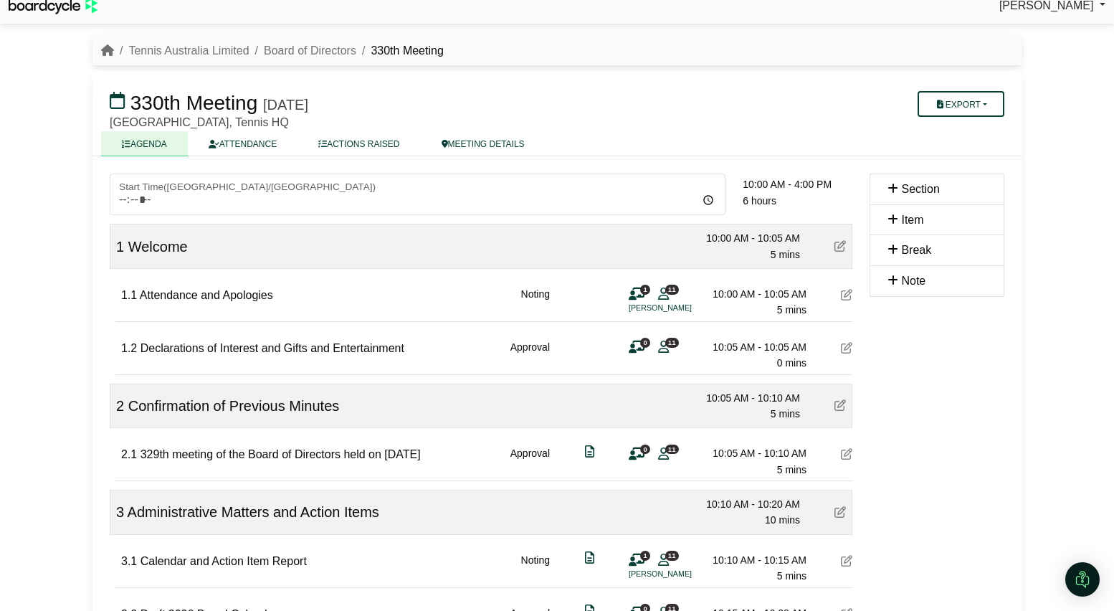
scroll to position [14, 0]
click at [181, 53] on link "Tennis Australia Limited" at bounding box center [188, 50] width 120 height 12
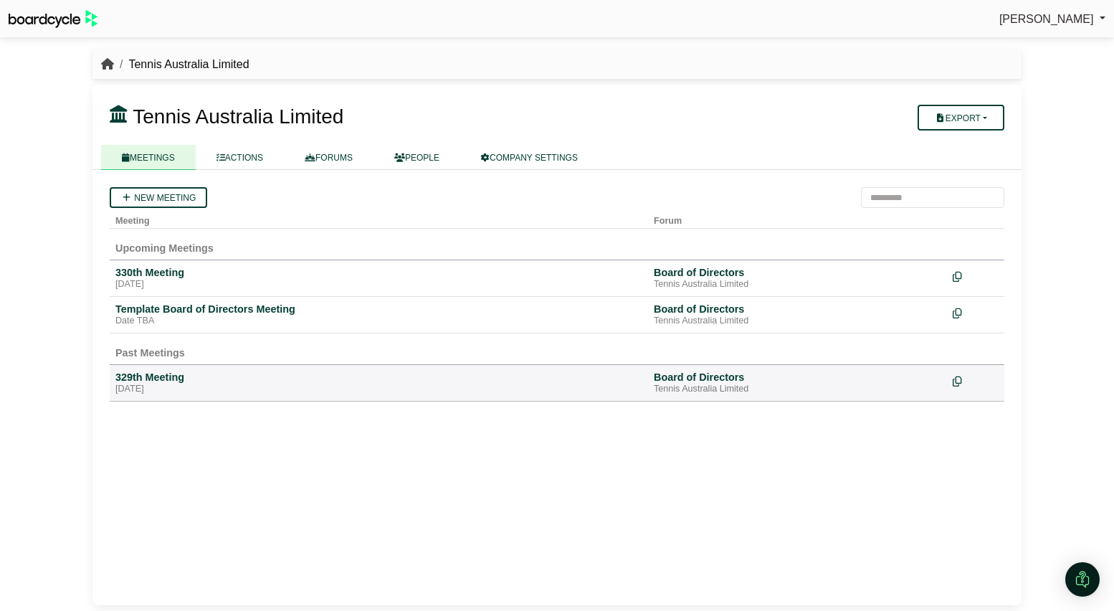
click at [110, 63] on icon "breadcrumb" at bounding box center [107, 63] width 13 height 11
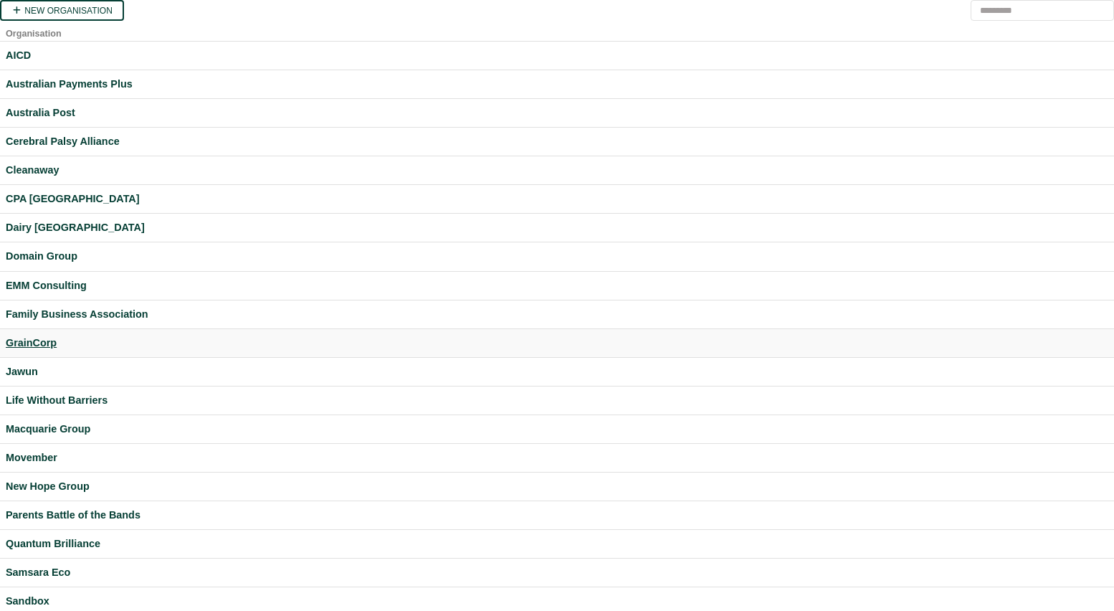
click at [48, 336] on div "GrainCorp" at bounding box center [557, 343] width 1103 height 16
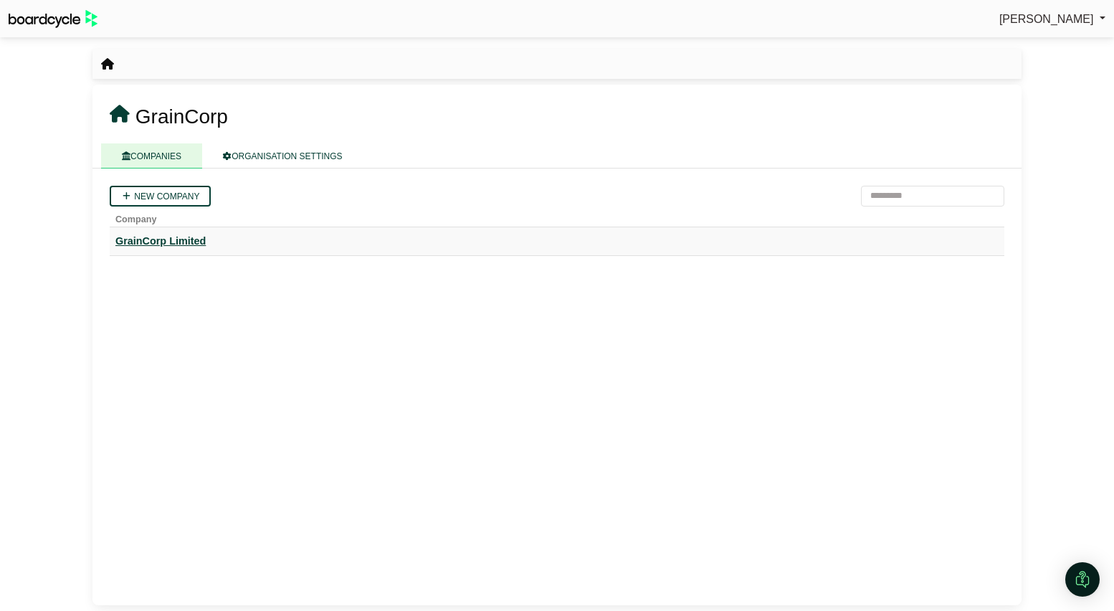
click at [172, 234] on div "GrainCorp Limited" at bounding box center [556, 241] width 883 height 16
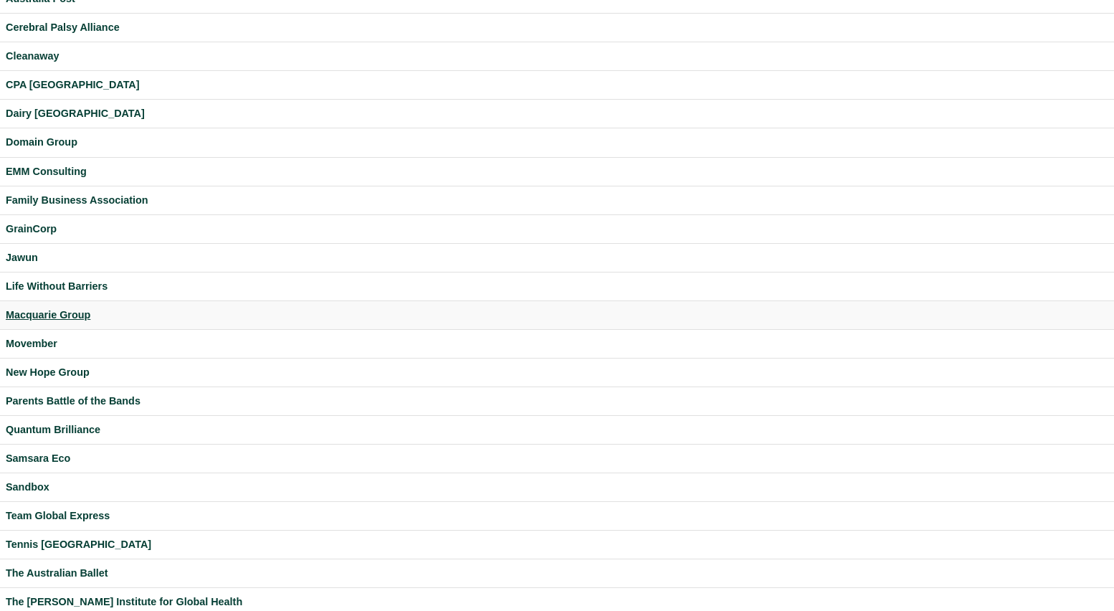
scroll to position [115, 0]
click at [62, 314] on div "Macquarie Group" at bounding box center [557, 313] width 1103 height 16
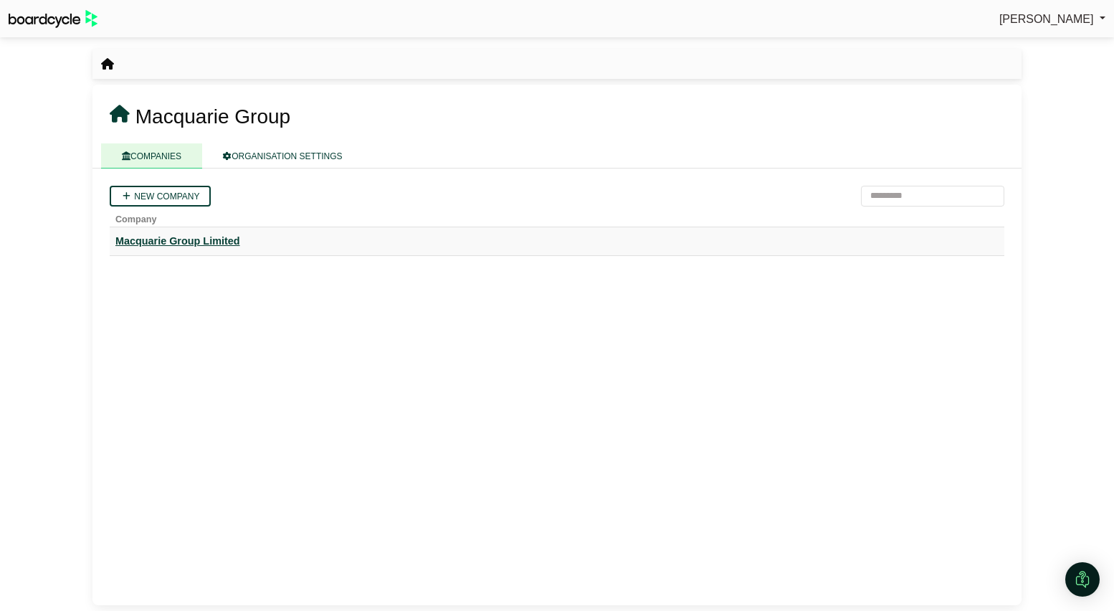
click at [168, 244] on div "Macquarie Group Limited" at bounding box center [556, 241] width 883 height 16
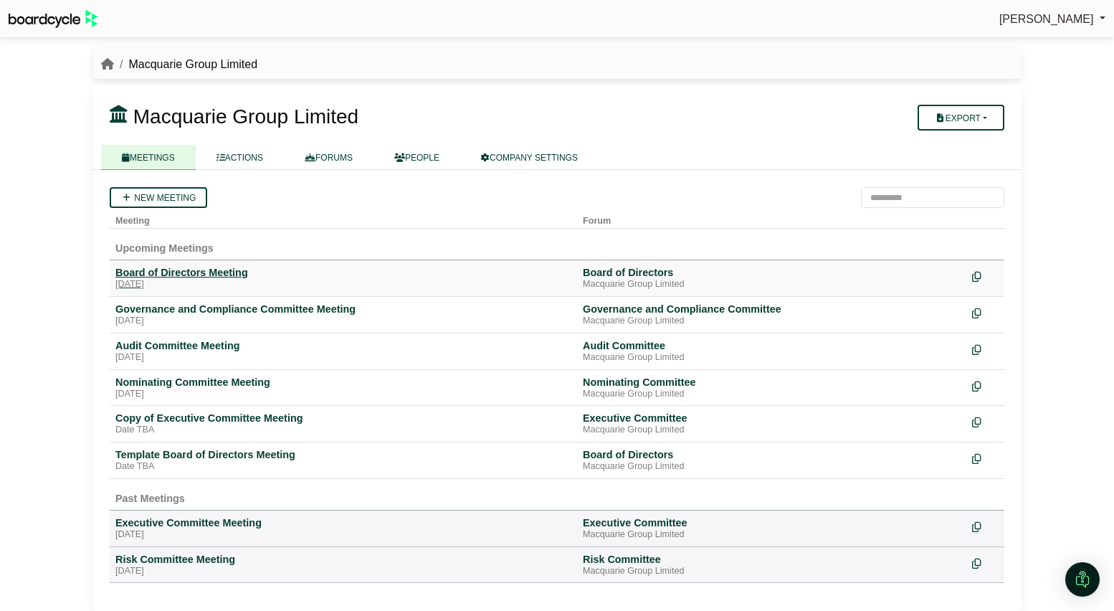
scroll to position [7, 0]
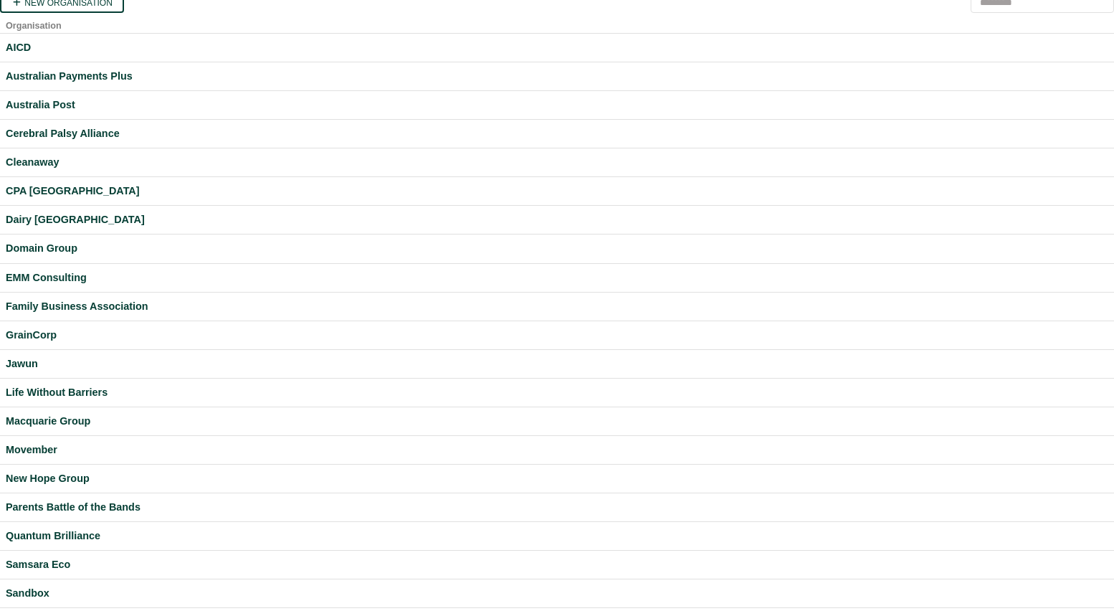
scroll to position [9, 0]
